Goal: Transaction & Acquisition: Book appointment/travel/reservation

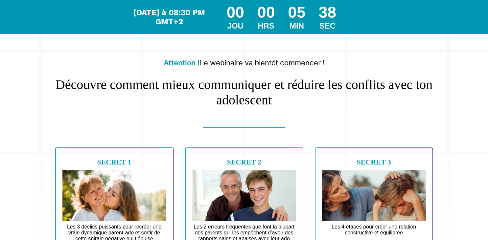
click at [234, 96] on h1 "Découvre comment mieux communiquer et réduire les conflits avec ton adolescent" at bounding box center [244, 88] width 384 height 37
click at [234, 23] on div "JOU" at bounding box center [234, 25] width 17 height 9
click at [173, 7] on div "Mardi à 08:30 PM GMT+2 00 JOU 00 HRS 05 MIN 11 SEC" at bounding box center [244, 17] width 224 height 34
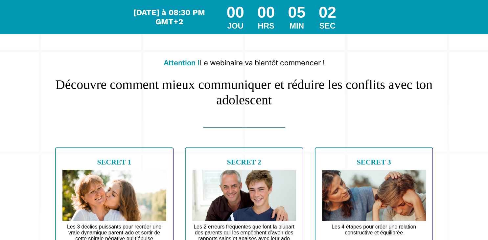
click at [108, 166] on b "SECRET 1" at bounding box center [114, 162] width 34 height 8
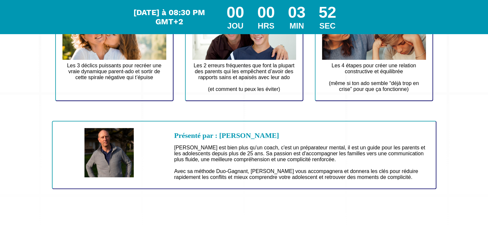
scroll to position [165, 0]
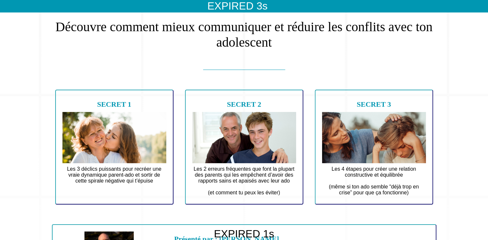
click at [248, 145] on img at bounding box center [244, 137] width 104 height 51
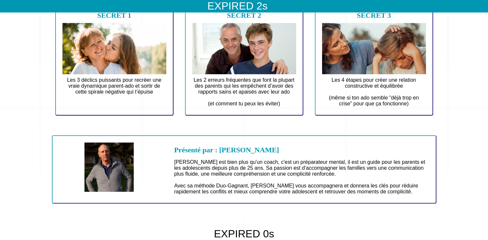
scroll to position [162, 0]
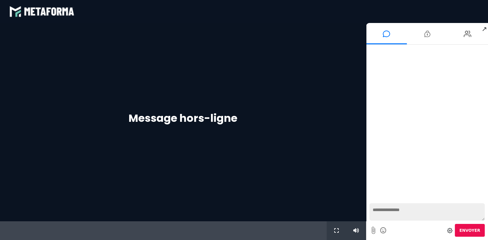
click at [219, 135] on div "Message hors-ligne" at bounding box center [183, 122] width 366 height 198
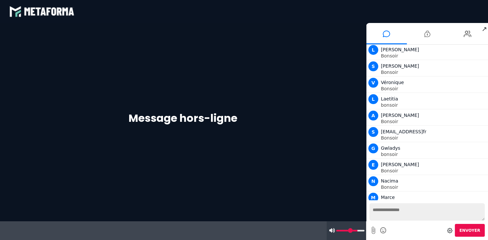
scroll to position [50, 0]
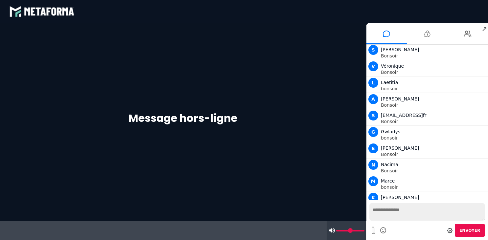
drag, startPoint x: 355, startPoint y: 236, endPoint x: 368, endPoint y: 237, distance: 12.9
type input "***"
click at [364, 232] on input "range" at bounding box center [350, 231] width 28 height 2
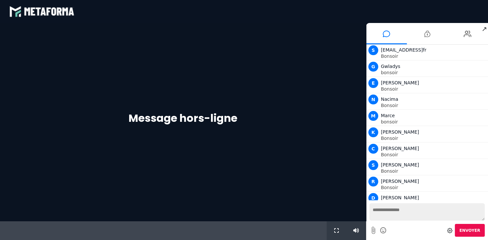
click at [468, 233] on button "Envoyer" at bounding box center [469, 230] width 30 height 13
click at [469, 233] on span "Envoyer" at bounding box center [469, 230] width 21 height 5
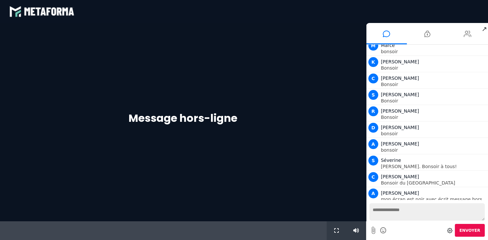
click at [470, 31] on icon at bounding box center [467, 34] width 8 height 16
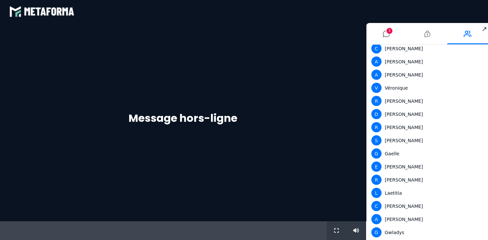
scroll to position [125, 0]
click at [387, 32] on span "5" at bounding box center [389, 31] width 6 height 6
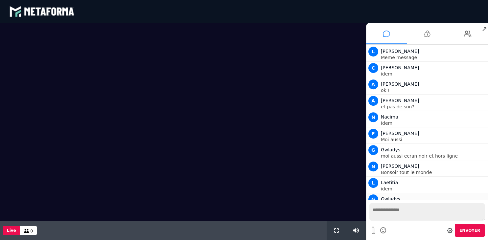
scroll to position [431, 0]
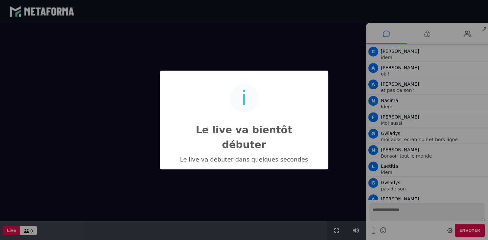
click at [398, 216] on div "i Le live va bientôt débuter × Le live va débuter dans quelques secondes OK No …" at bounding box center [244, 120] width 488 height 240
click at [389, 217] on div "i Le live va bientôt débuter × Le live va débuter dans quelques secondes OK No …" at bounding box center [244, 120] width 488 height 240
click at [422, 153] on div "i Le live va bientôt débuter × Le live va débuter dans quelques secondes OK No …" at bounding box center [244, 120] width 488 height 240
click at [386, 31] on div "i Le live va bientôt débuter × Le live va débuter dans quelques secondes OK No …" at bounding box center [244, 120] width 488 height 240
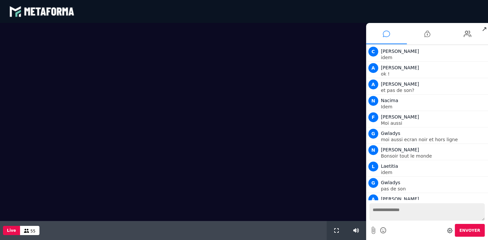
click at [420, 84] on div "i Le live va bientôt débuter × Le live va débuter dans quelques secondes OK No …" at bounding box center [244, 120] width 488 height 240
click at [390, 221] on textarea at bounding box center [426, 211] width 115 height 17
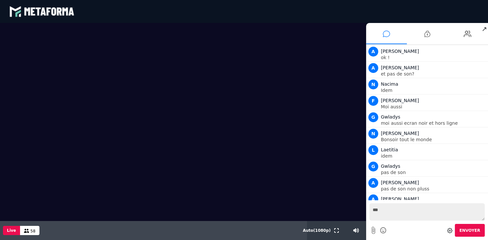
scroll to position [464, 0]
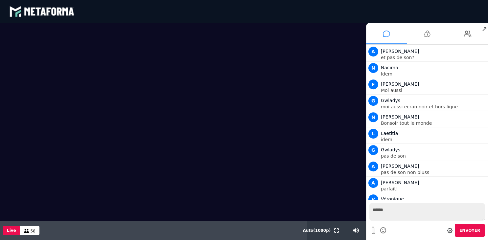
type textarea "*******"
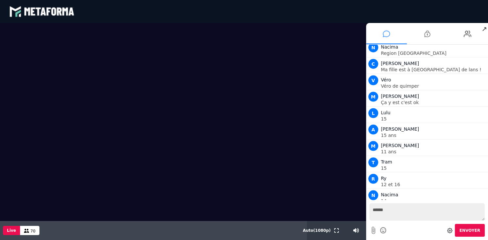
scroll to position [1249, 0]
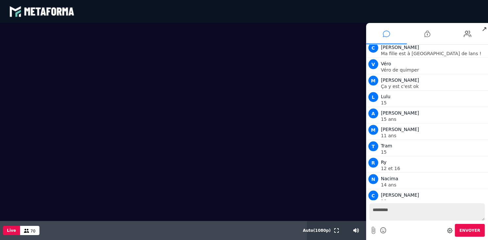
type textarea "**********"
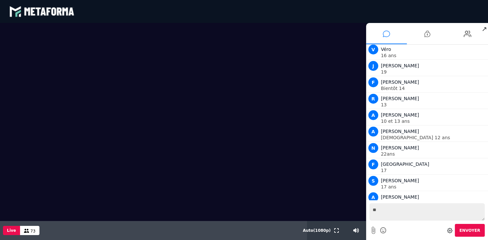
scroll to position [1805, 0]
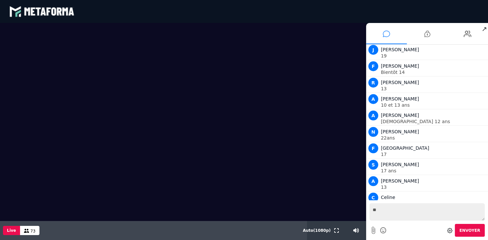
type textarea "*"
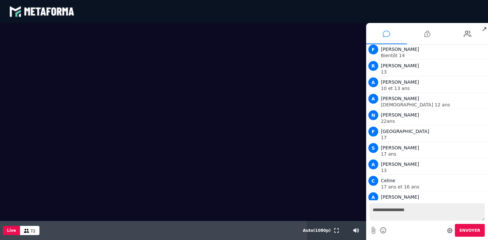
type textarea "**********"
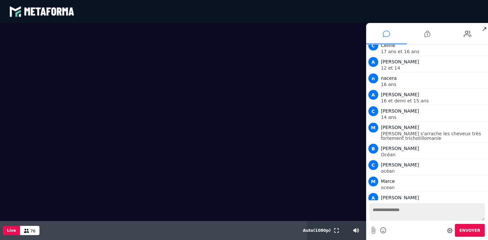
scroll to position [1973, 0]
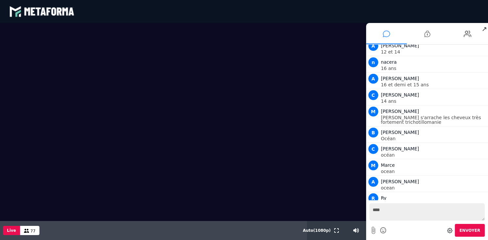
type textarea "*****"
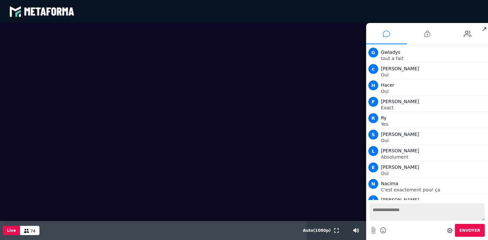
scroll to position [2529, 0]
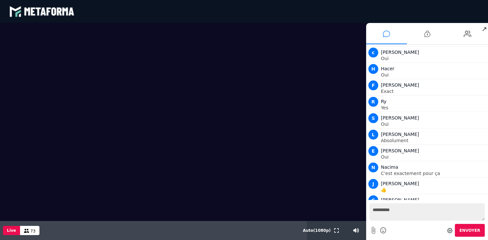
type textarea "**********"
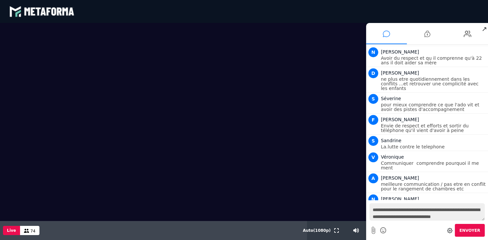
scroll to position [6, 0]
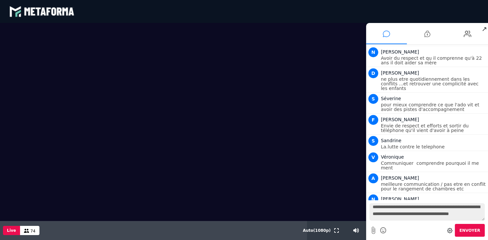
type textarea "**********"
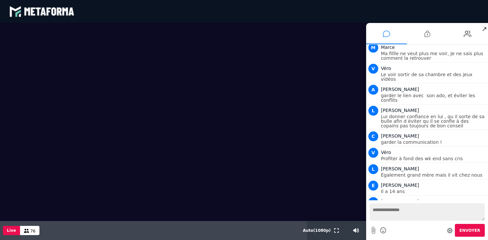
scroll to position [3226, 0]
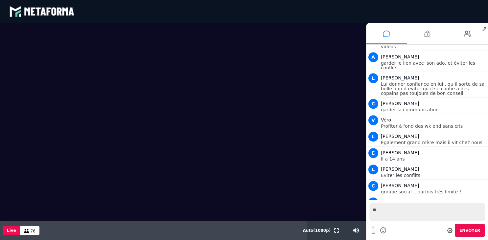
type textarea "***"
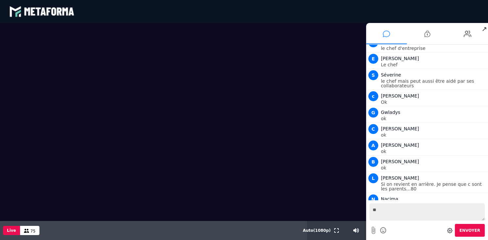
scroll to position [5052, 0]
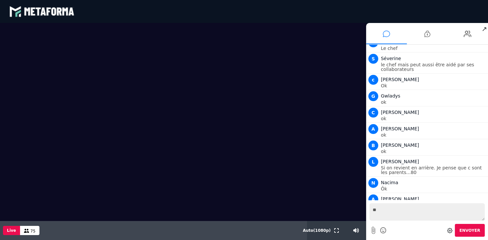
type textarea "*"
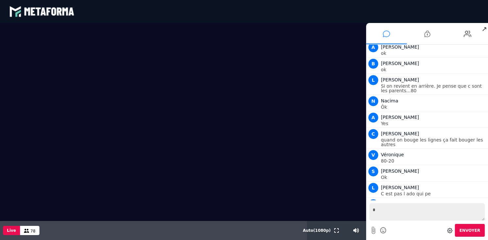
scroll to position [5150, 0]
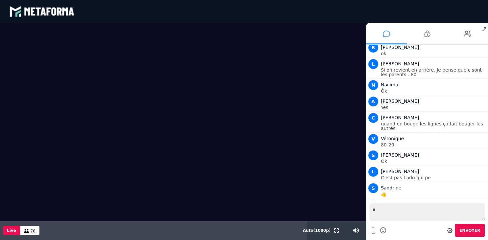
type textarea "**"
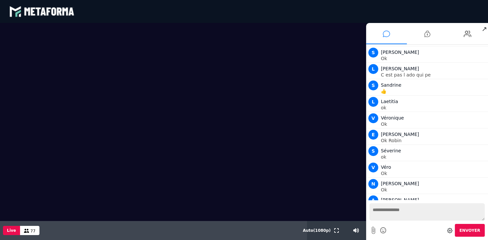
scroll to position [5269, 0]
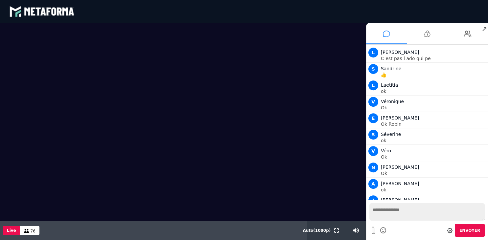
click at [280, 30] on video at bounding box center [183, 122] width 366 height 198
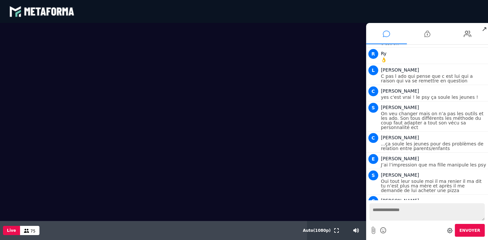
scroll to position [5486, 0]
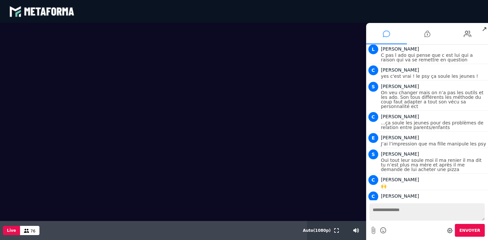
click at [381, 216] on textarea at bounding box center [426, 211] width 115 height 17
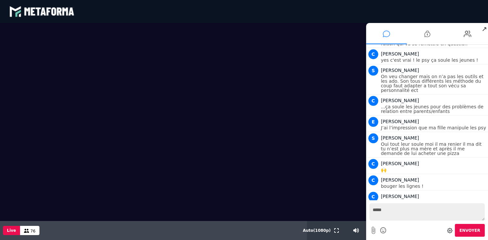
type textarea "******"
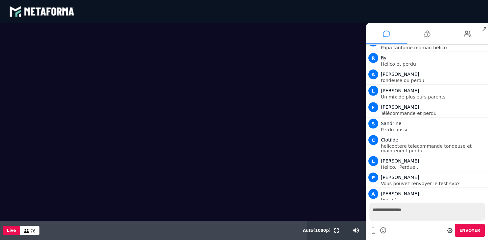
scroll to position [6215, 0]
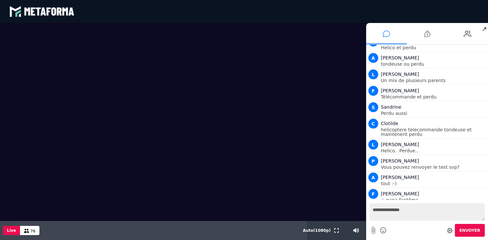
type textarea "**********"
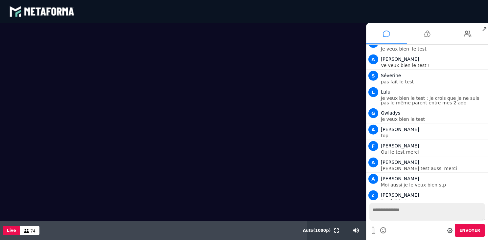
scroll to position [6628, 0]
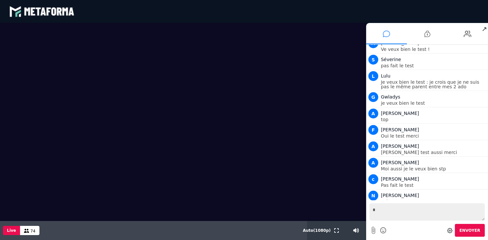
type textarea "**"
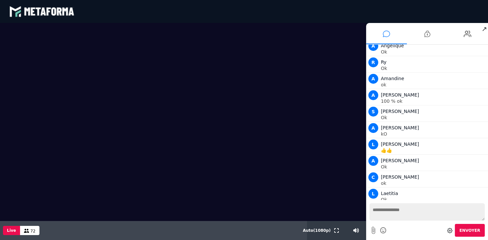
scroll to position [7287, 0]
click at [382, 218] on textarea at bounding box center [426, 211] width 115 height 17
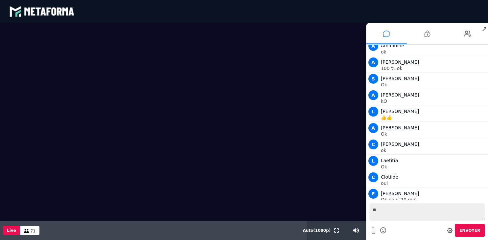
type textarea "*"
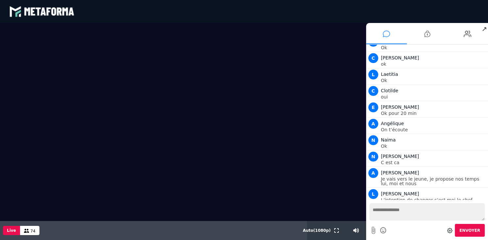
scroll to position [7406, 0]
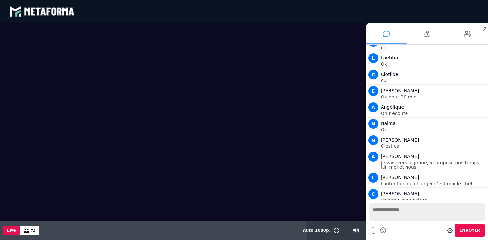
click at [382, 218] on textarea at bounding box center [426, 211] width 115 height 17
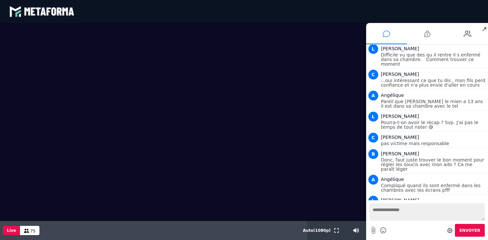
scroll to position [7919, 0]
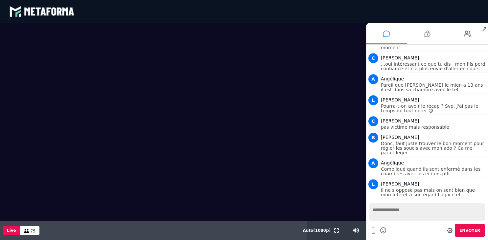
click at [382, 234] on icon at bounding box center [383, 230] width 7 height 8
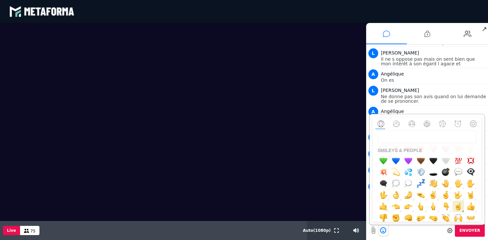
scroll to position [8066, 0]
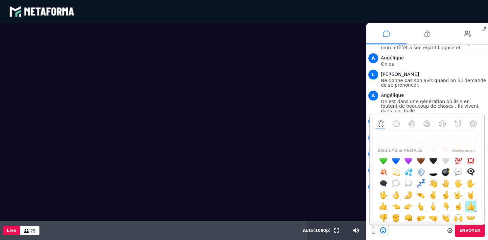
click at [474, 210] on img "button" at bounding box center [470, 206] width 8 height 8
type textarea "**"
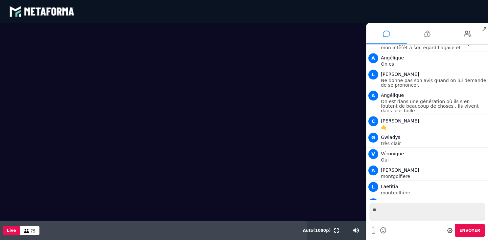
scroll to position [8082, 0]
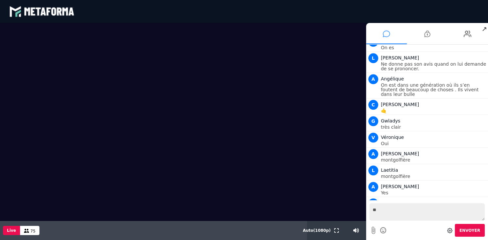
click at [473, 234] on button "Envoyer" at bounding box center [469, 230] width 30 height 13
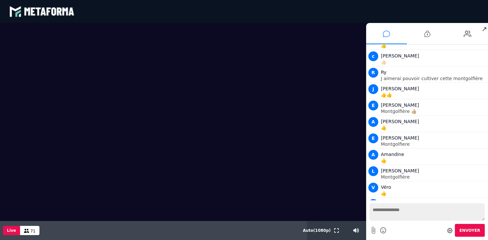
scroll to position [8328, 0]
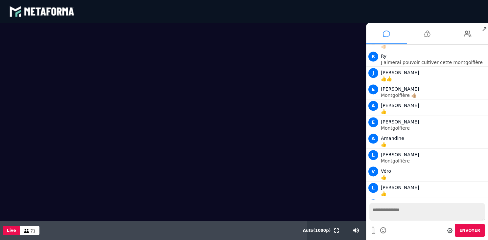
click at [473, 234] on button "Envoyer" at bounding box center [469, 230] width 30 height 13
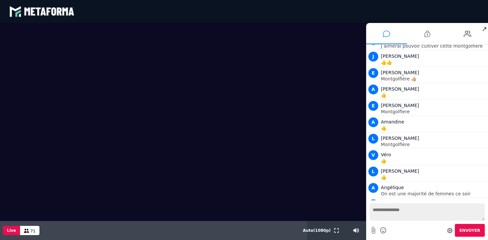
click at [431, 218] on textarea at bounding box center [426, 211] width 115 height 17
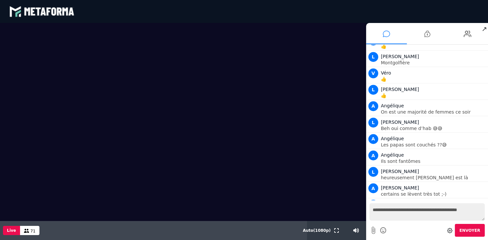
scroll to position [8442, 0]
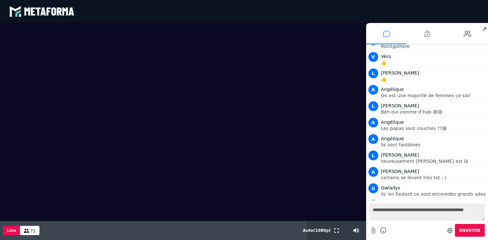
type textarea "**********"
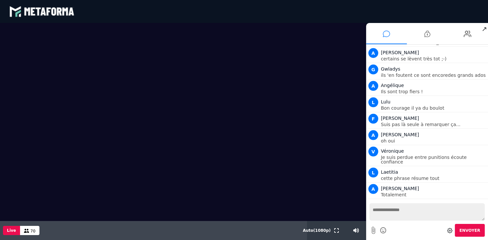
scroll to position [8578, 0]
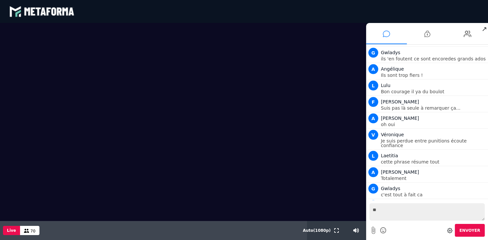
type textarea "***"
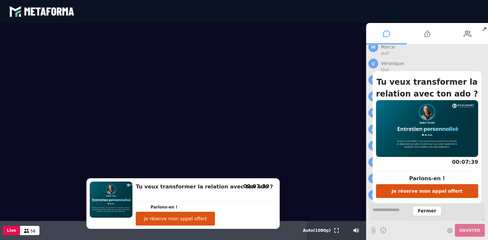
scroll to position [9029, 0]
click at [446, 194] on button "Je réserve mon appel offert" at bounding box center [427, 191] width 102 height 14
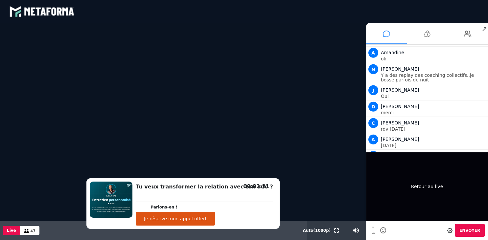
scroll to position [9295, 0]
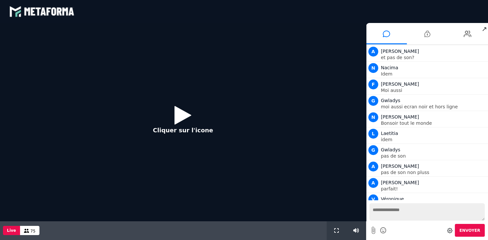
scroll to position [3177, 0]
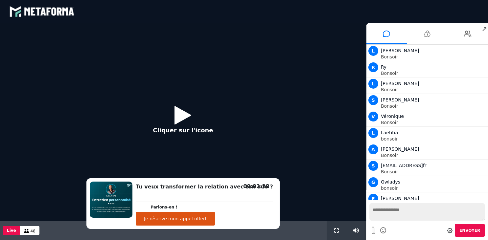
scroll to position [9311, 0]
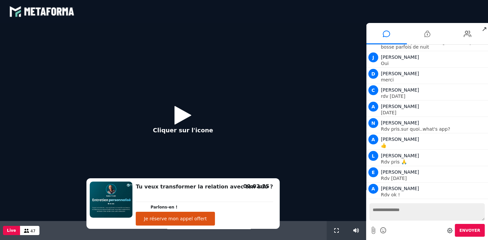
click at [178, 118] on icon at bounding box center [182, 114] width 17 height 21
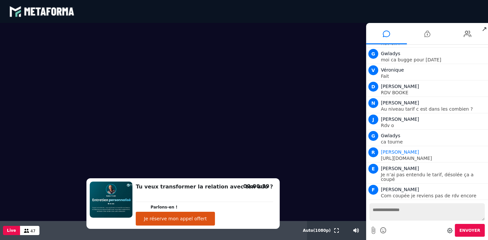
scroll to position [9484, 0]
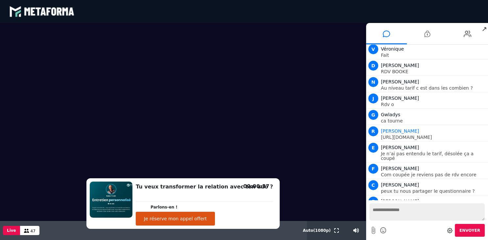
click at [189, 222] on button "Je réserve mon appel offert" at bounding box center [175, 219] width 79 height 14
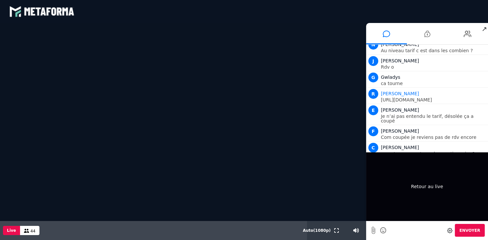
scroll to position [9537, 0]
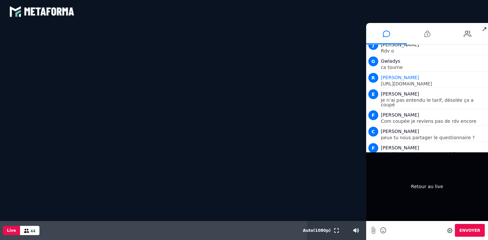
click at [439, 179] on div "Retour au live" at bounding box center [427, 186] width 122 height 69
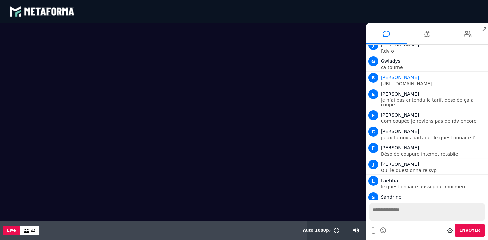
click at [396, 220] on textarea at bounding box center [426, 211] width 115 height 17
type textarea "********"
click at [384, 234] on icon at bounding box center [383, 230] width 7 height 8
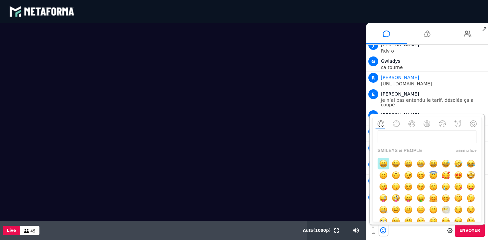
click at [386, 168] on img "button" at bounding box center [383, 164] width 8 height 8
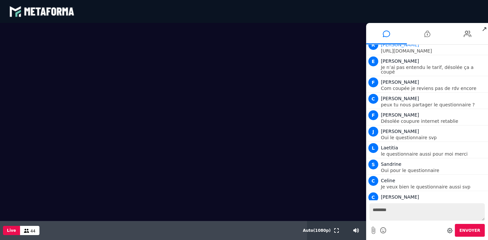
scroll to position [9591, 0]
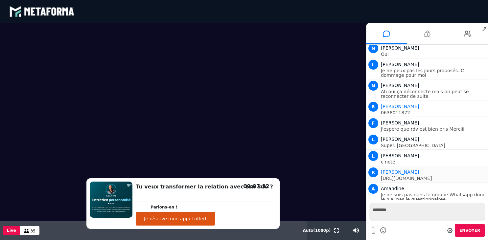
scroll to position [9852, 0]
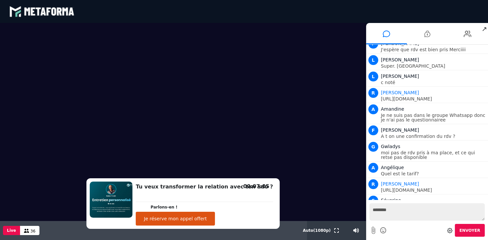
click at [472, 233] on span "Envoyer" at bounding box center [469, 230] width 21 height 5
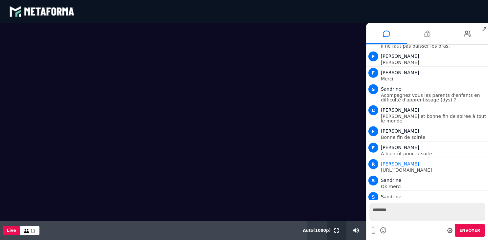
scroll to position [11777, 0]
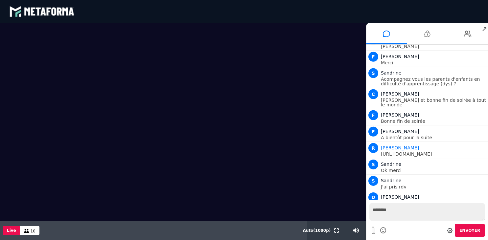
click at [372, 210] on textarea "********" at bounding box center [426, 211] width 115 height 17
type textarea "**********"
click at [459, 237] on button "Envoyer" at bounding box center [469, 230] width 30 height 13
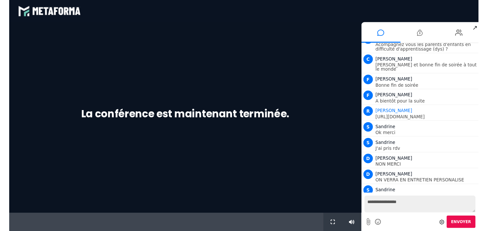
scroll to position [0, 0]
